Goal: Find specific page/section: Find specific page/section

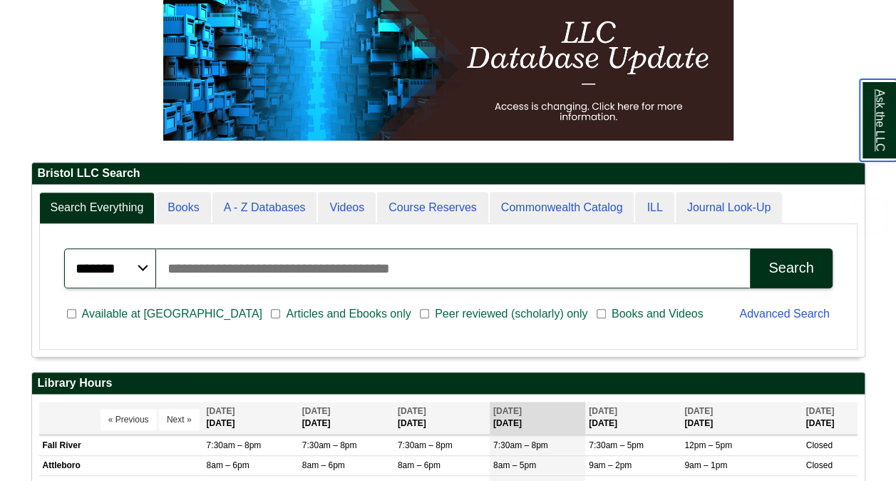
scroll to position [194, 0]
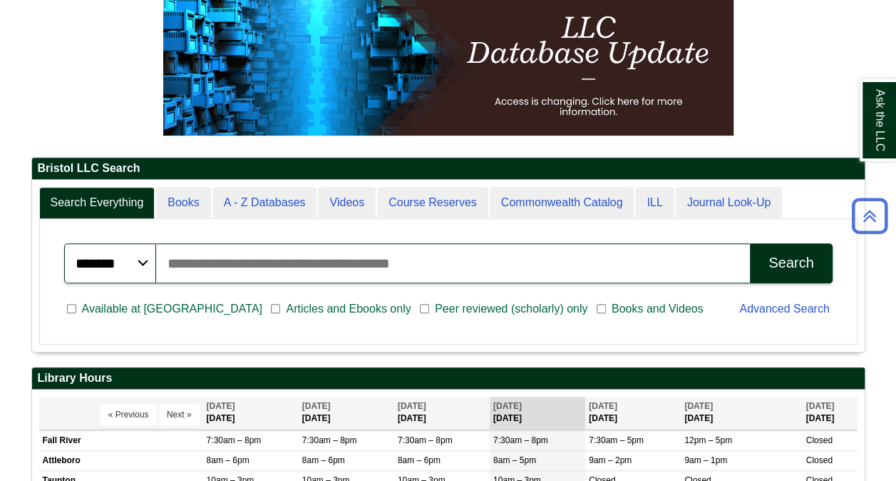
click at [506, 254] on input "Search articles, books, journals & more" at bounding box center [453, 263] width 594 height 40
click at [498, 270] on input "Search articles, books, journals & more" at bounding box center [453, 263] width 594 height 40
click at [750, 243] on button "Search" at bounding box center [791, 263] width 82 height 40
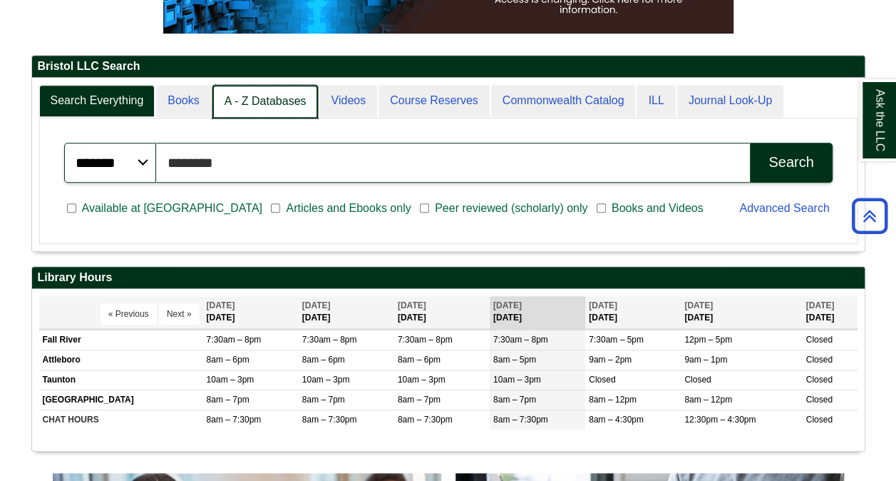
scroll to position [7, 7]
type input "********"
click at [250, 101] on link "A - Z Databases" at bounding box center [265, 102] width 106 height 34
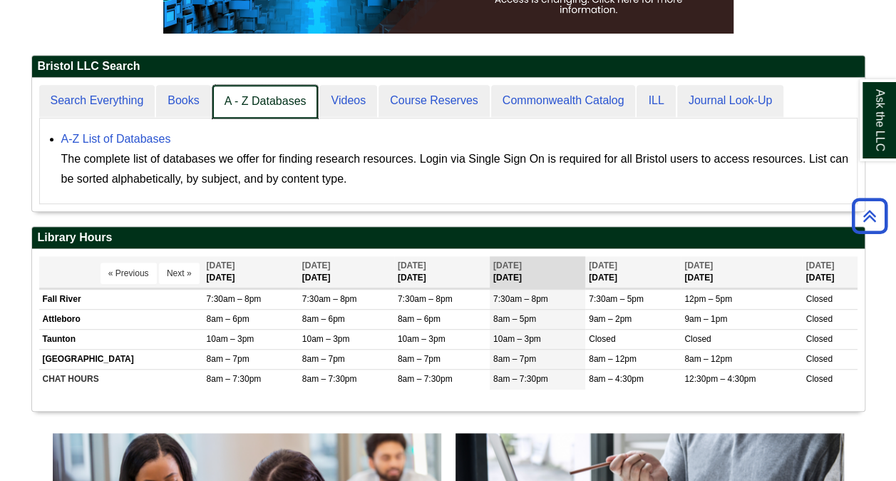
scroll to position [133, 833]
click at [271, 107] on link "A - Z Databases" at bounding box center [265, 102] width 106 height 34
click at [282, 97] on link "A - Z Databases" at bounding box center [265, 102] width 106 height 34
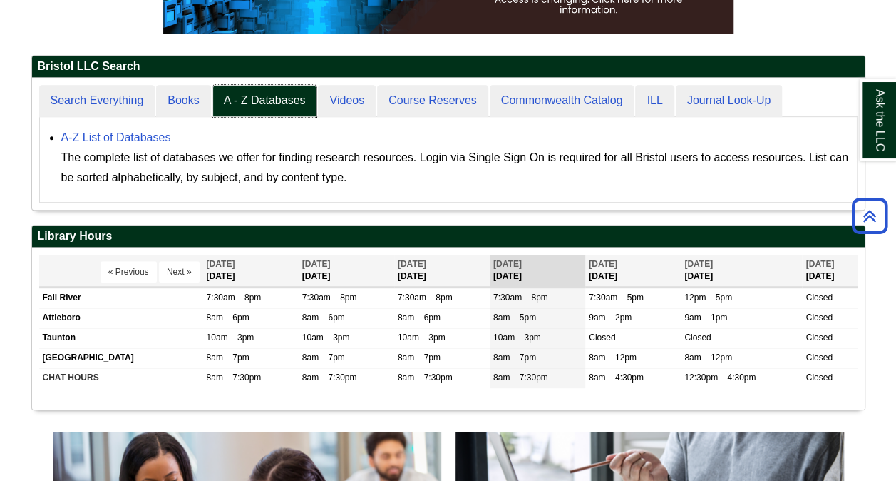
scroll to position [7, 7]
click at [136, 143] on div "A-Z List of Databases The complete list of databases we offer for finding resea…" at bounding box center [455, 158] width 789 height 60
click at [124, 131] on link "A-Z List of Databases" at bounding box center [116, 137] width 110 height 12
